Goal: Answer question/provide support: Share knowledge or assist other users

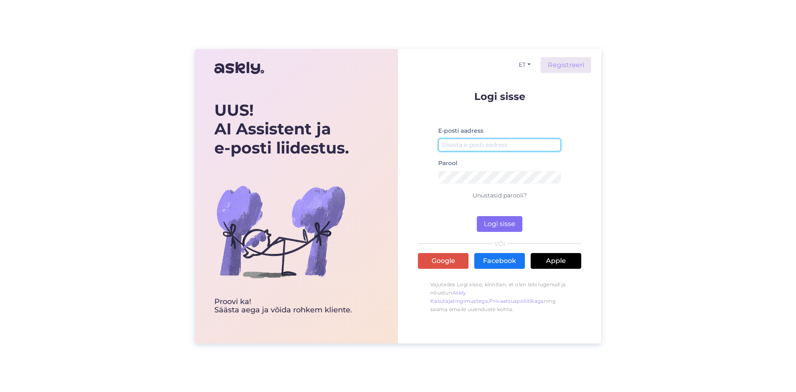
type input "[EMAIL_ADDRESS][DOMAIN_NAME]"
click at [511, 229] on button "Logi sisse" at bounding box center [500, 224] width 46 height 16
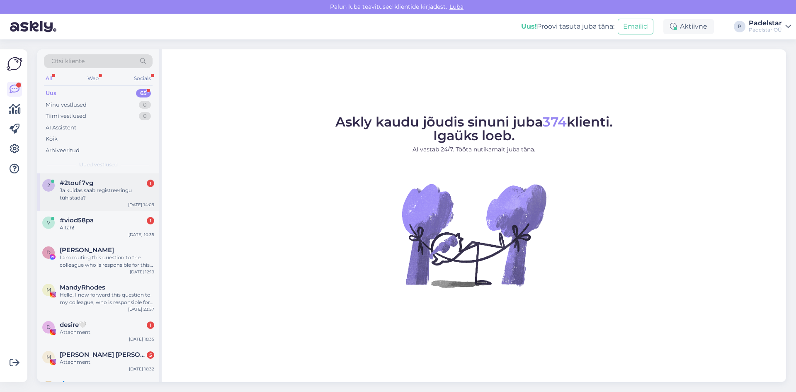
click at [79, 192] on div "Ja kuidas saab registreeringu tühistada?" at bounding box center [107, 194] width 95 height 15
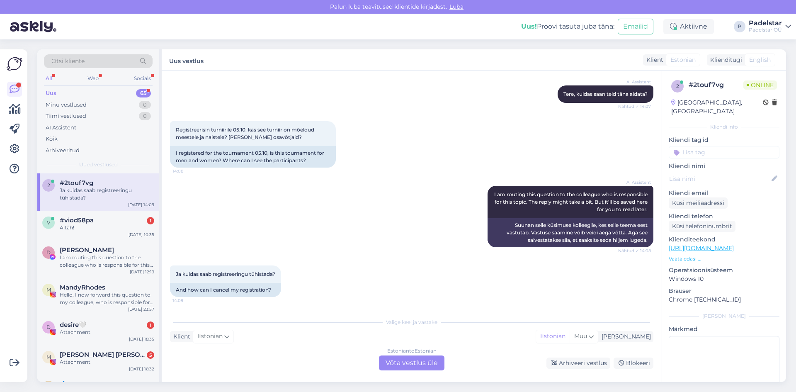
scroll to position [87, 0]
click at [403, 363] on div "Estonian to Estonian Võta vestlus üle" at bounding box center [412, 362] width 66 height 15
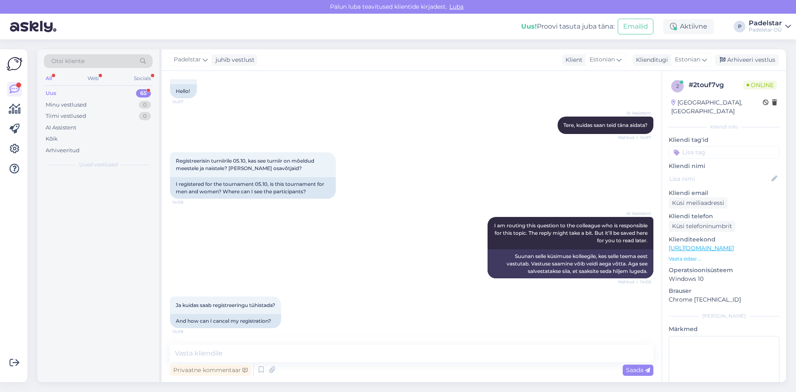
scroll to position [56, 0]
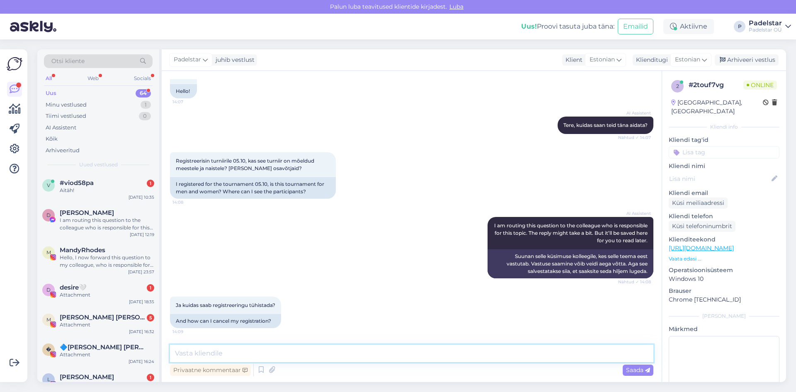
click at [391, 356] on textarea at bounding box center [412, 353] width 484 height 17
type textarea "palun kirjutage [EMAIL_ADDRESS][DOMAIN_NAME]"
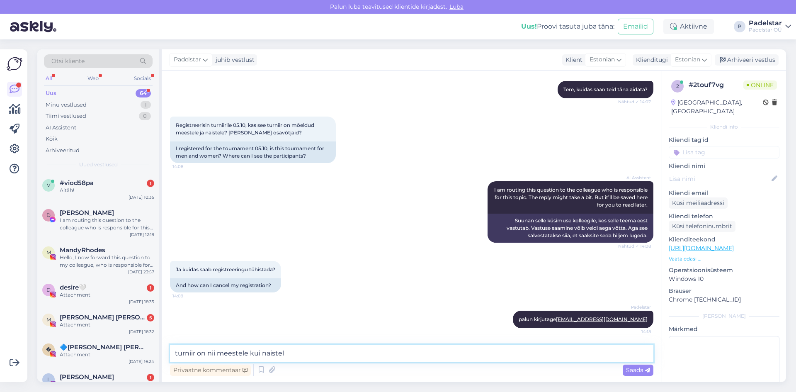
type textarea "turniir on nii meestele kui naistele"
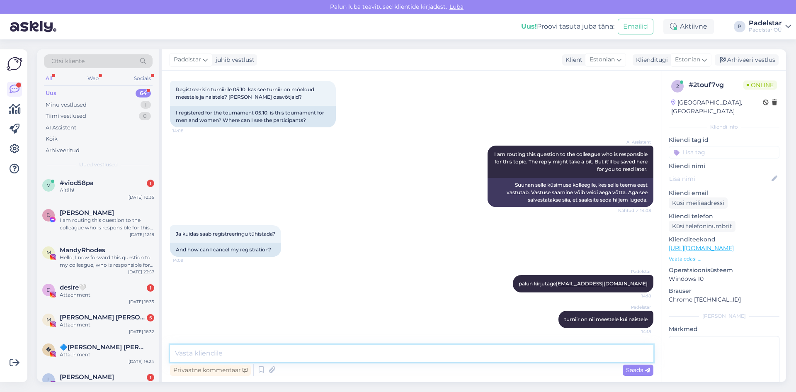
type textarea "d"
